Goal: Task Accomplishment & Management: Use online tool/utility

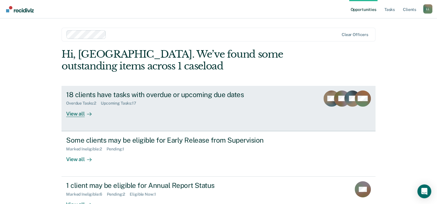
click at [85, 112] on div at bounding box center [88, 114] width 7 height 7
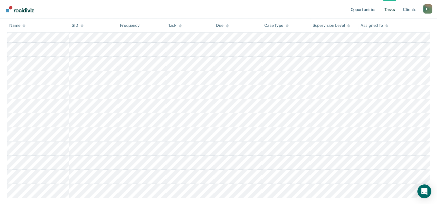
scroll to position [196, 0]
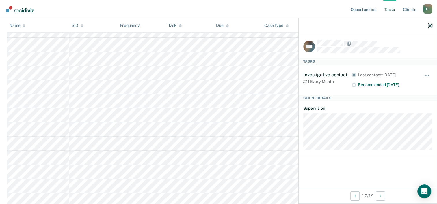
click at [430, 25] on icon "button" at bounding box center [430, 26] width 4 height 4
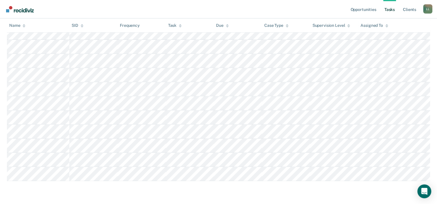
scroll to position [23, 0]
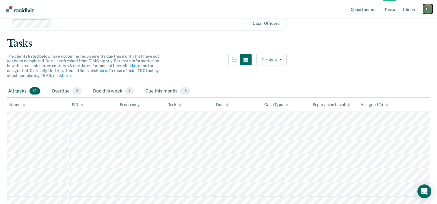
click at [430, 7] on div "L L" at bounding box center [427, 8] width 9 height 9
click at [395, 40] on link "Log Out" at bounding box center [404, 38] width 46 height 5
